Goal: Feedback & Contribution: Leave review/rating

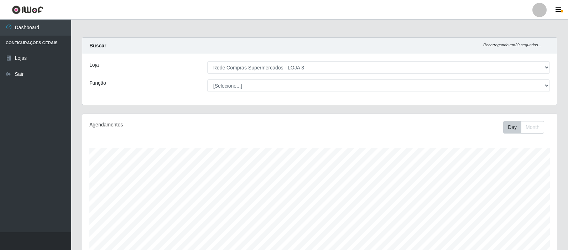
select select "162"
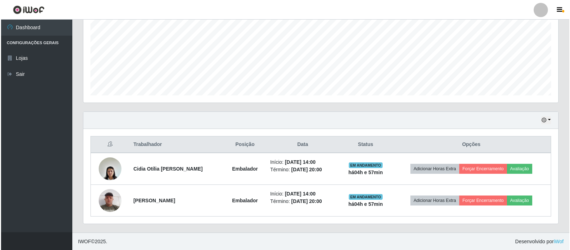
scroll to position [148, 475]
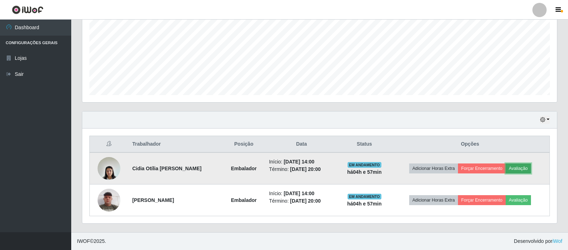
click at [520, 169] on button "Avaliação" at bounding box center [518, 169] width 25 height 10
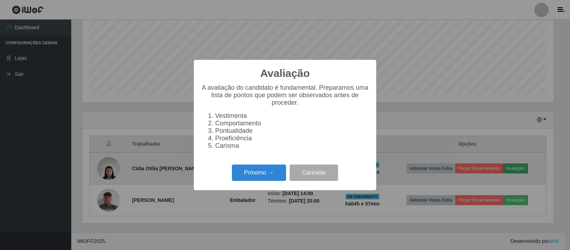
scroll to position [148, 471]
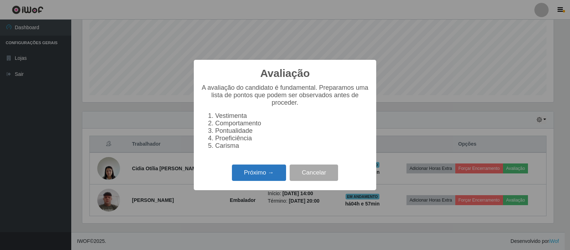
click at [244, 181] on button "Próximo →" at bounding box center [259, 173] width 54 height 17
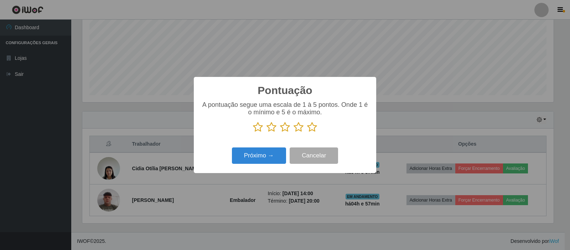
click at [306, 129] on p at bounding box center [285, 127] width 168 height 11
click at [312, 129] on icon at bounding box center [312, 127] width 10 height 11
click at [307, 133] on input "radio" at bounding box center [307, 133] width 0 height 0
click at [258, 154] on button "Próximo →" at bounding box center [259, 156] width 54 height 17
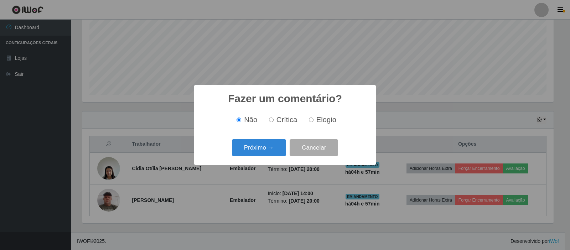
click at [313, 122] on input "Elogio" at bounding box center [311, 120] width 5 height 5
radio input "true"
click at [271, 153] on button "Próximo →" at bounding box center [259, 147] width 54 height 17
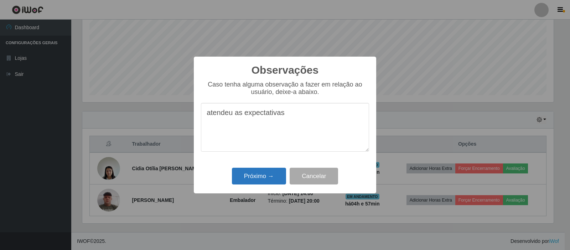
type textarea "atendeu as expectativas"
click at [239, 175] on button "Próximo →" at bounding box center [259, 176] width 54 height 17
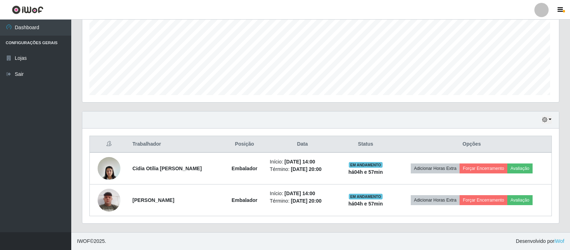
scroll to position [148, 475]
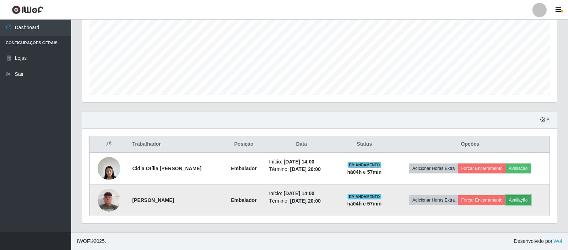
click at [527, 197] on button "Avaliação" at bounding box center [518, 200] width 25 height 10
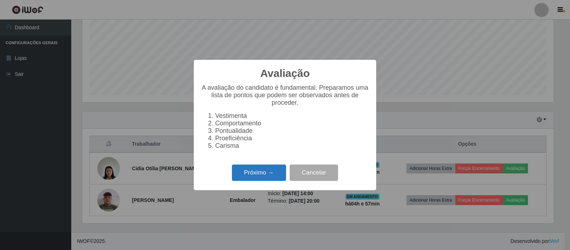
click at [244, 179] on button "Próximo →" at bounding box center [259, 173] width 54 height 17
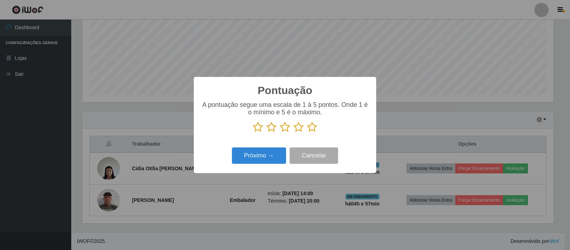
click at [313, 128] on icon at bounding box center [312, 127] width 10 height 11
click at [307, 133] on input "radio" at bounding box center [307, 133] width 0 height 0
click at [255, 160] on button "Próximo →" at bounding box center [259, 156] width 54 height 17
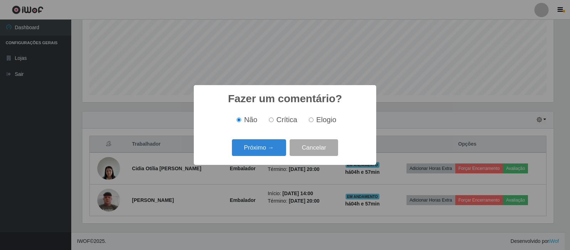
click at [314, 119] on label "Elogio" at bounding box center [321, 120] width 30 height 8
click at [314, 119] on input "Elogio" at bounding box center [311, 120] width 5 height 5
radio input "true"
click at [274, 145] on button "Próximo →" at bounding box center [259, 147] width 54 height 17
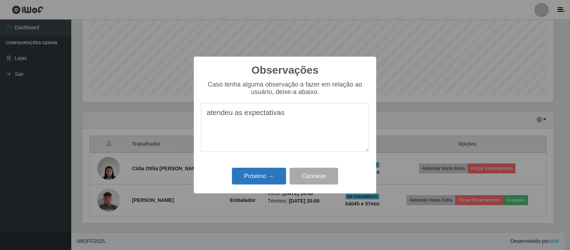
type textarea "atendeu as expectativas"
click at [268, 173] on button "Próximo →" at bounding box center [259, 176] width 54 height 17
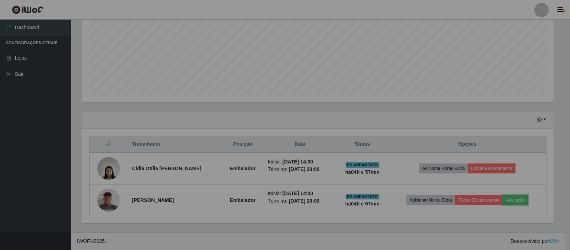
scroll to position [148, 475]
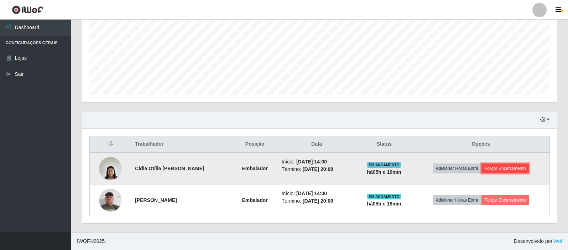
click at [500, 165] on button "Forçar Encerramento" at bounding box center [506, 169] width 48 height 10
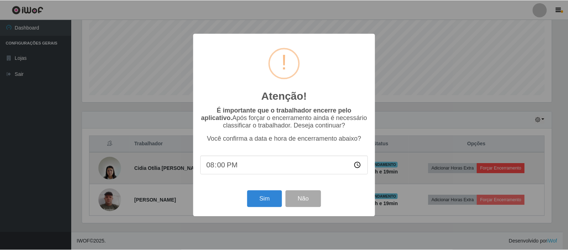
scroll to position [148, 471]
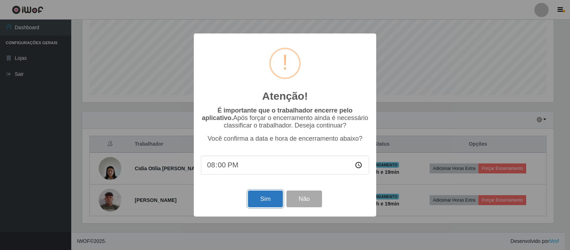
click at [260, 197] on button "Sim" at bounding box center [265, 199] width 35 height 17
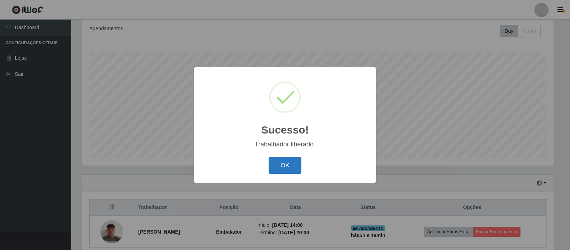
click at [282, 165] on button "OK" at bounding box center [285, 165] width 33 height 17
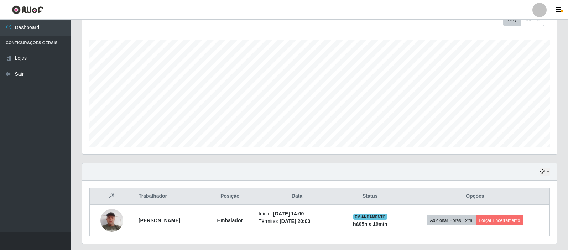
scroll to position [128, 0]
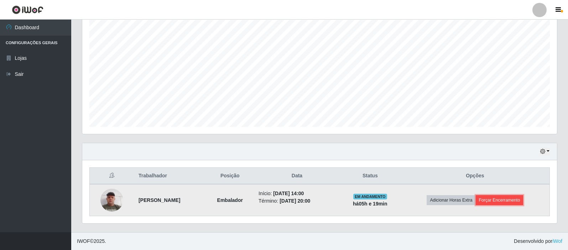
click at [509, 200] on button "Forçar Encerramento" at bounding box center [500, 200] width 48 height 10
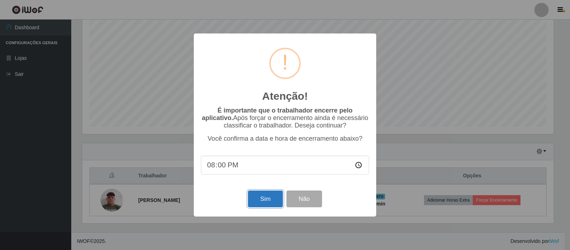
click at [268, 204] on button "Sim" at bounding box center [265, 199] width 35 height 17
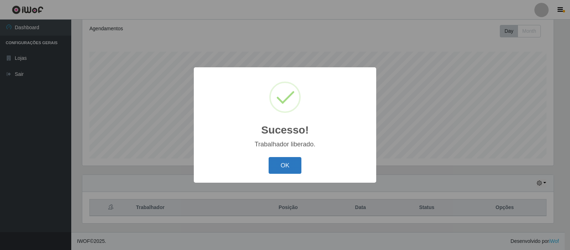
click at [291, 164] on button "OK" at bounding box center [285, 165] width 33 height 17
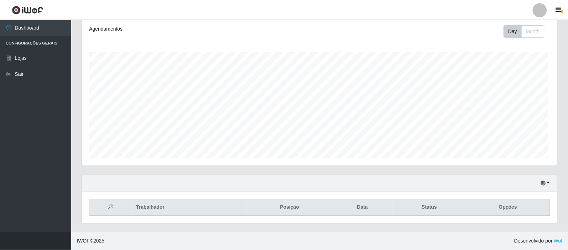
scroll to position [148, 475]
